Goal: Task Accomplishment & Management: Use online tool/utility

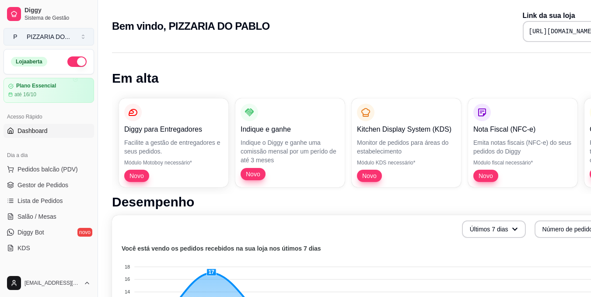
click at [83, 38] on button "P PIZZARIA DO ..." at bounding box center [48, 36] width 90 height 17
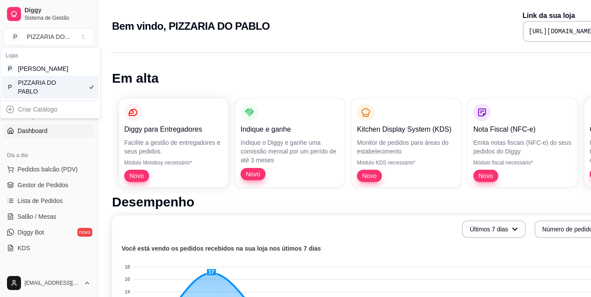
click at [71, 90] on div "P PIZZARIA DO PABLO" at bounding box center [50, 87] width 96 height 23
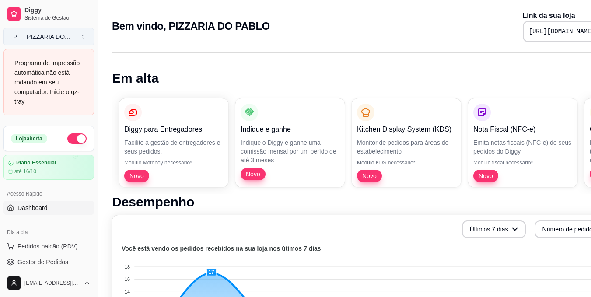
click at [86, 32] on button "P PIZZARIA DO ..." at bounding box center [48, 36] width 90 height 17
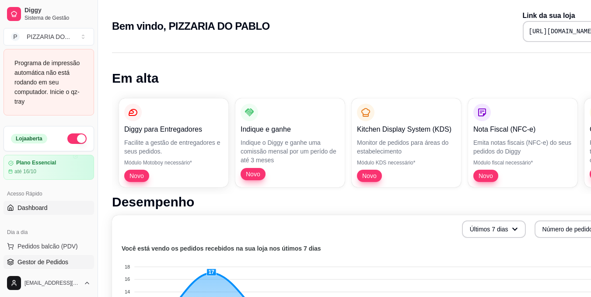
click at [64, 261] on span "Gestor de Pedidos" at bounding box center [42, 261] width 51 height 9
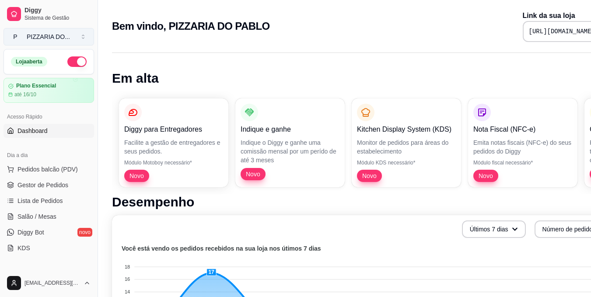
click at [78, 38] on button "P PIZZARIA DO ..." at bounding box center [48, 36] width 90 height 17
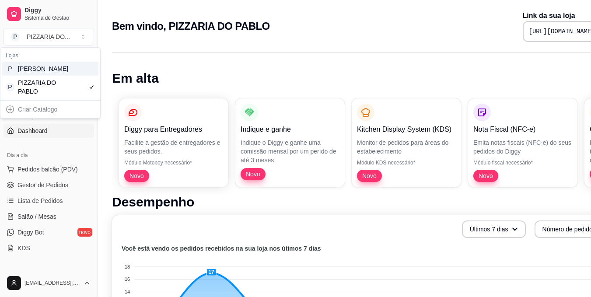
click at [63, 75] on div "P Pablo Churrascaria" at bounding box center [50, 69] width 96 height 14
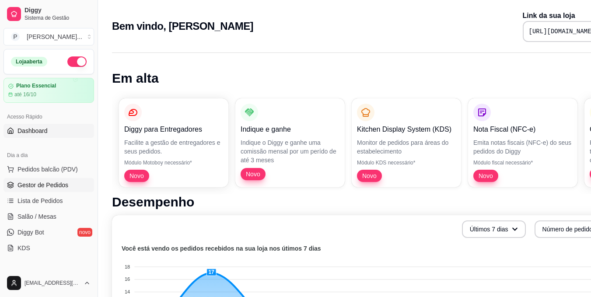
click at [64, 188] on span "Gestor de Pedidos" at bounding box center [42, 185] width 51 height 9
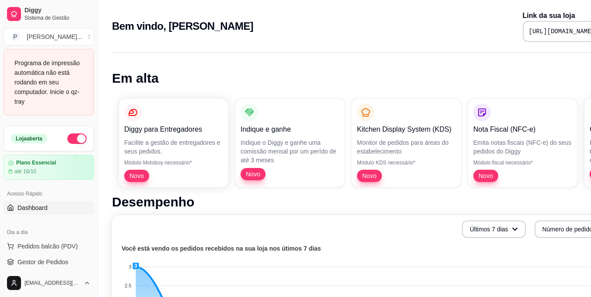
click at [66, 97] on div "Programa de impressão automática não está rodando em seu computador. Inicie o q…" at bounding box center [48, 82] width 69 height 48
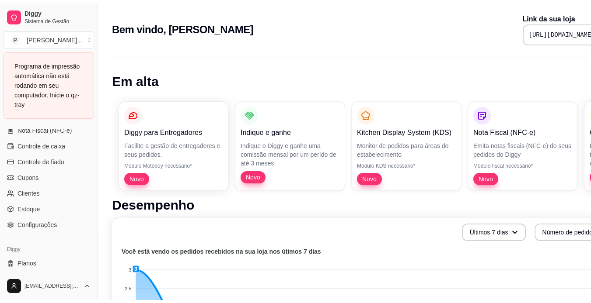
scroll to position [396, 0]
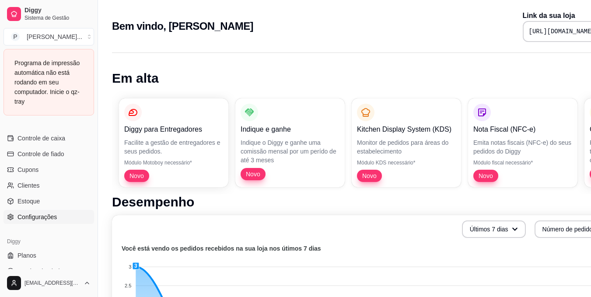
click at [67, 220] on link "Configurações" at bounding box center [48, 217] width 90 height 14
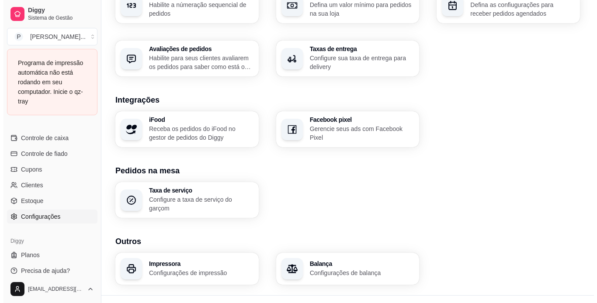
scroll to position [309, 0]
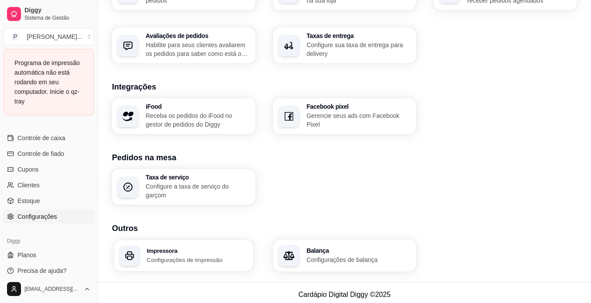
click at [212, 260] on p "Configurações de impressão" at bounding box center [197, 260] width 101 height 8
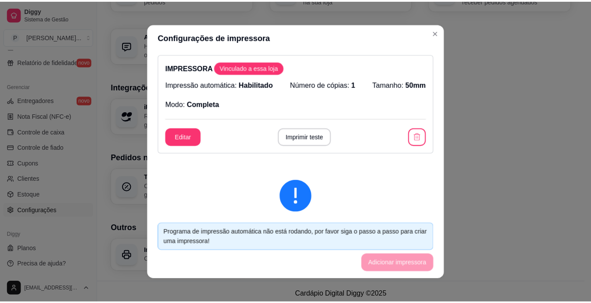
scroll to position [326, 0]
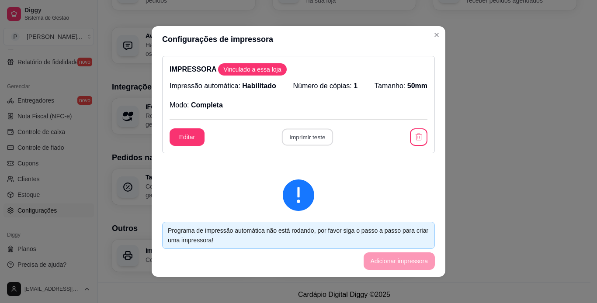
click at [294, 138] on button "Imprimir teste" at bounding box center [307, 137] width 51 height 17
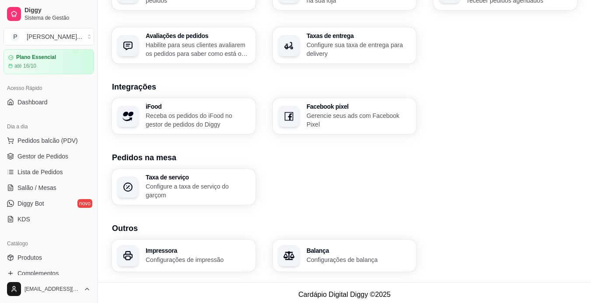
scroll to position [0, 0]
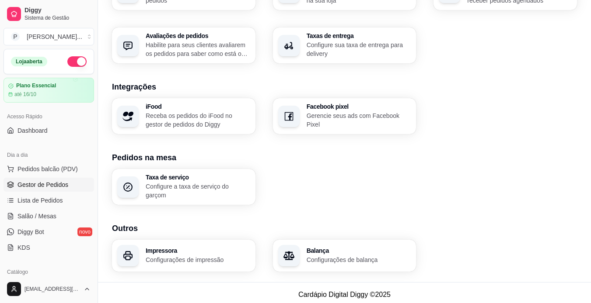
click at [54, 184] on span "Gestor de Pedidos" at bounding box center [42, 185] width 51 height 9
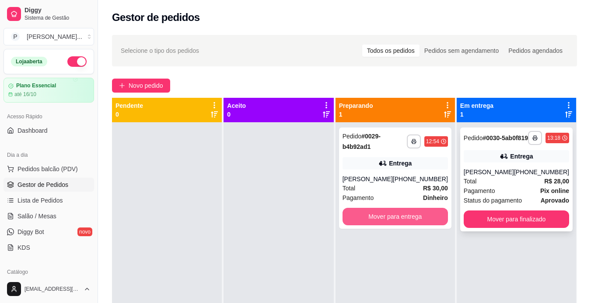
click at [418, 217] on div "**********" at bounding box center [344, 249] width 465 height 303
click at [418, 217] on button "Mover para entrega" at bounding box center [395, 217] width 102 height 17
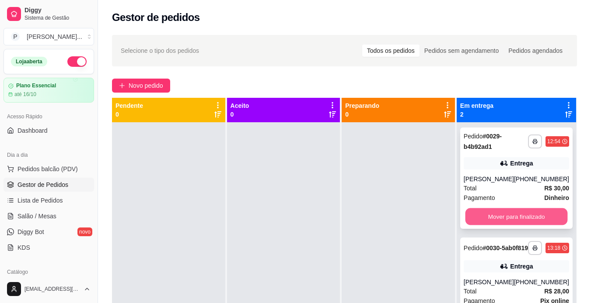
click at [494, 219] on button "Mover para finalizado" at bounding box center [516, 217] width 102 height 17
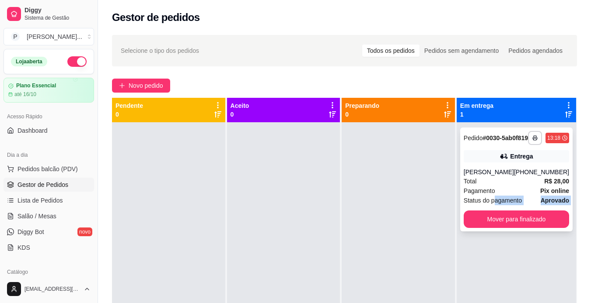
drag, startPoint x: 494, startPoint y: 219, endPoint x: 497, endPoint y: 233, distance: 14.3
click at [497, 232] on div "**********" at bounding box center [516, 180] width 112 height 104
click at [501, 228] on button "Mover para finalizado" at bounding box center [516, 219] width 102 height 17
